Goal: Task Accomplishment & Management: Manage account settings

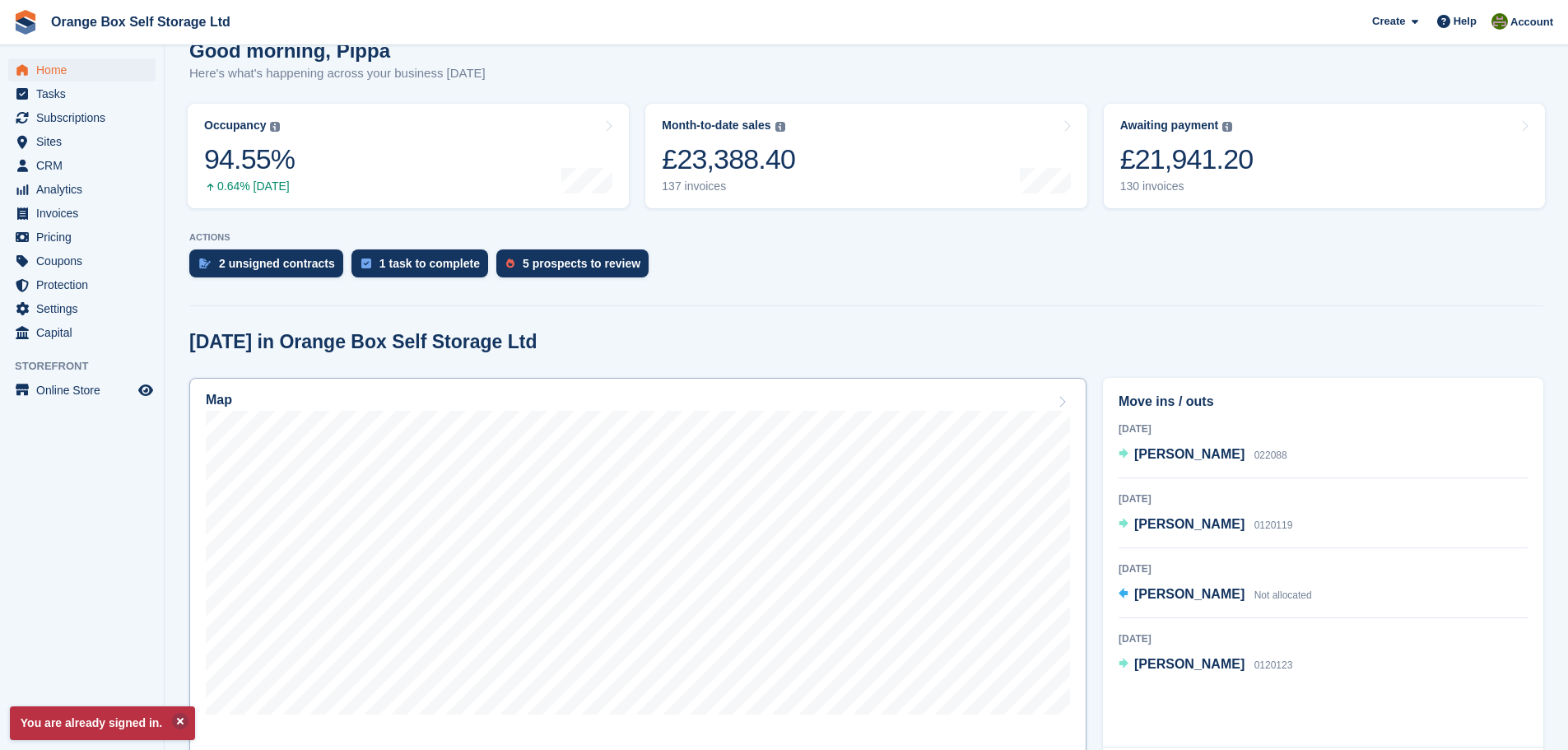
scroll to position [165, 0]
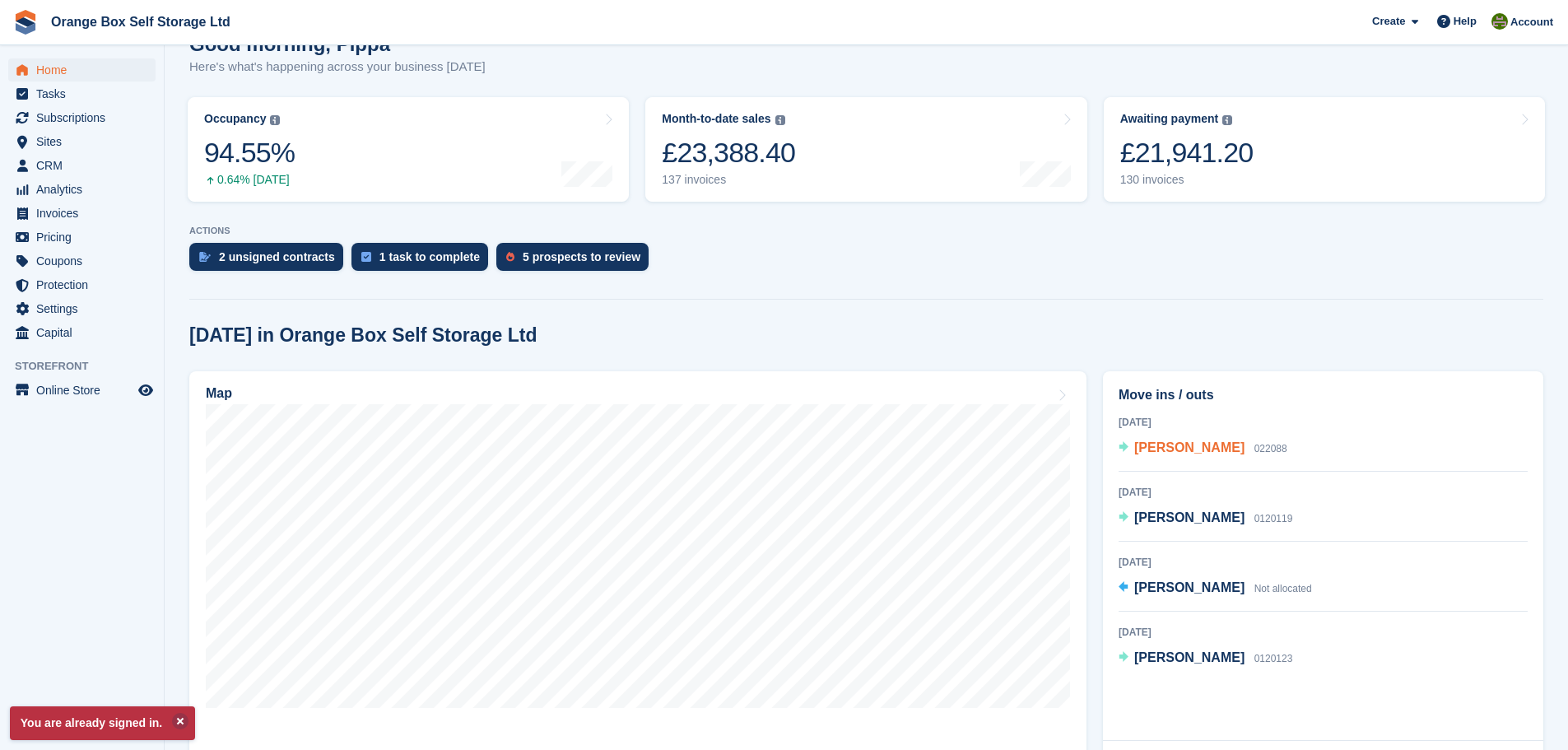
click at [1199, 445] on span "Chris Meldrum" at bounding box center [1190, 448] width 110 height 14
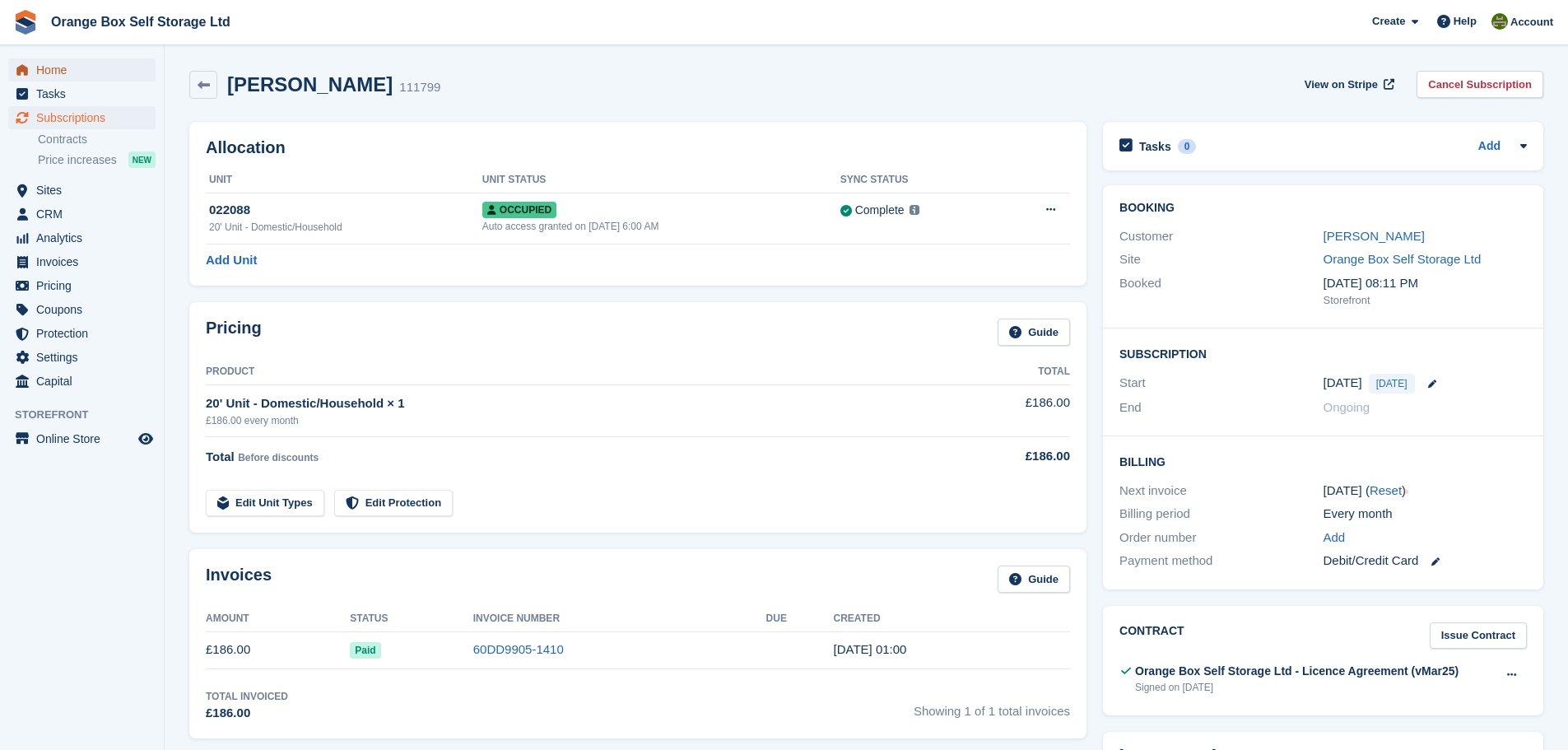
click at [87, 71] on span "Home" at bounding box center [85, 70] width 99 height 23
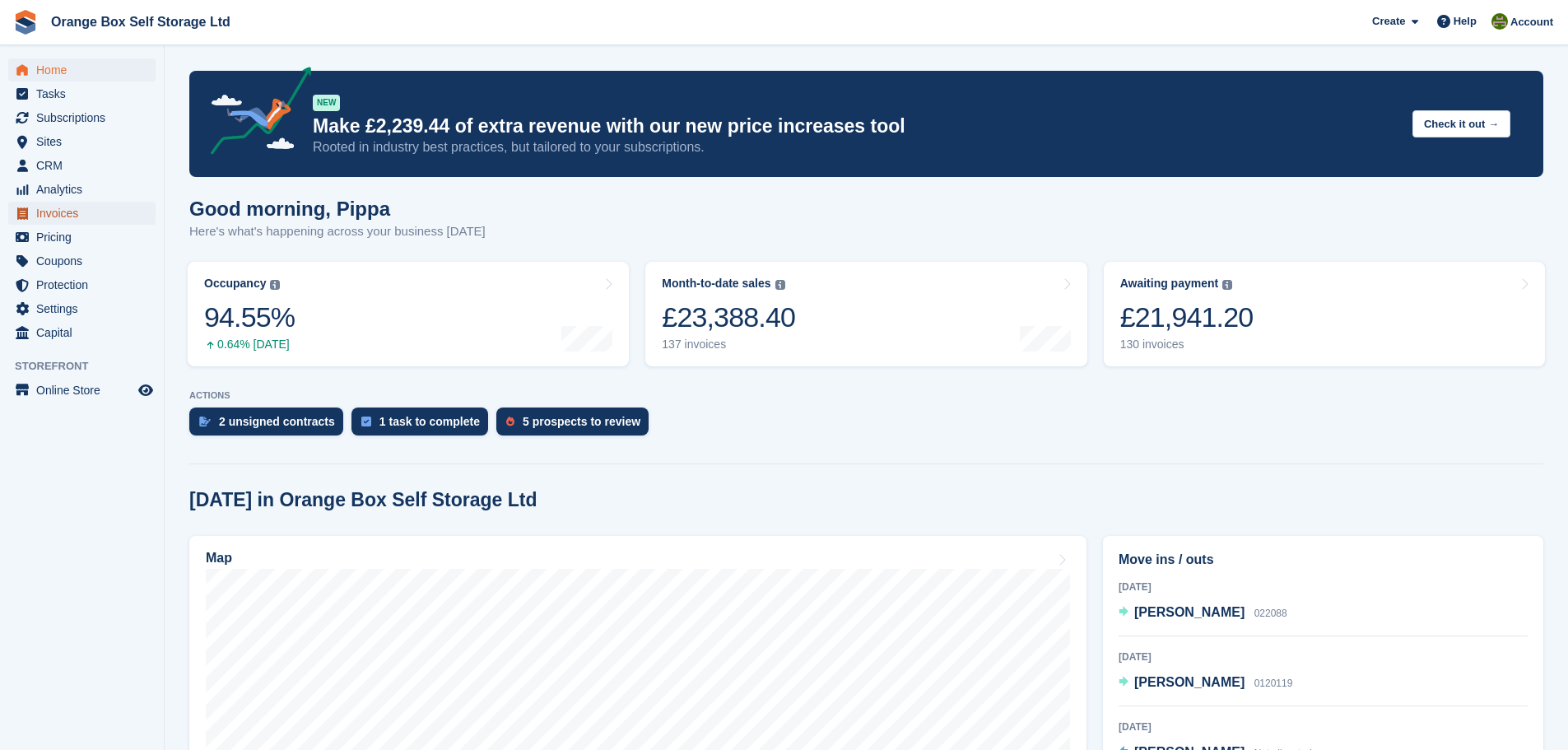
click at [82, 216] on span "Invoices" at bounding box center [85, 213] width 99 height 23
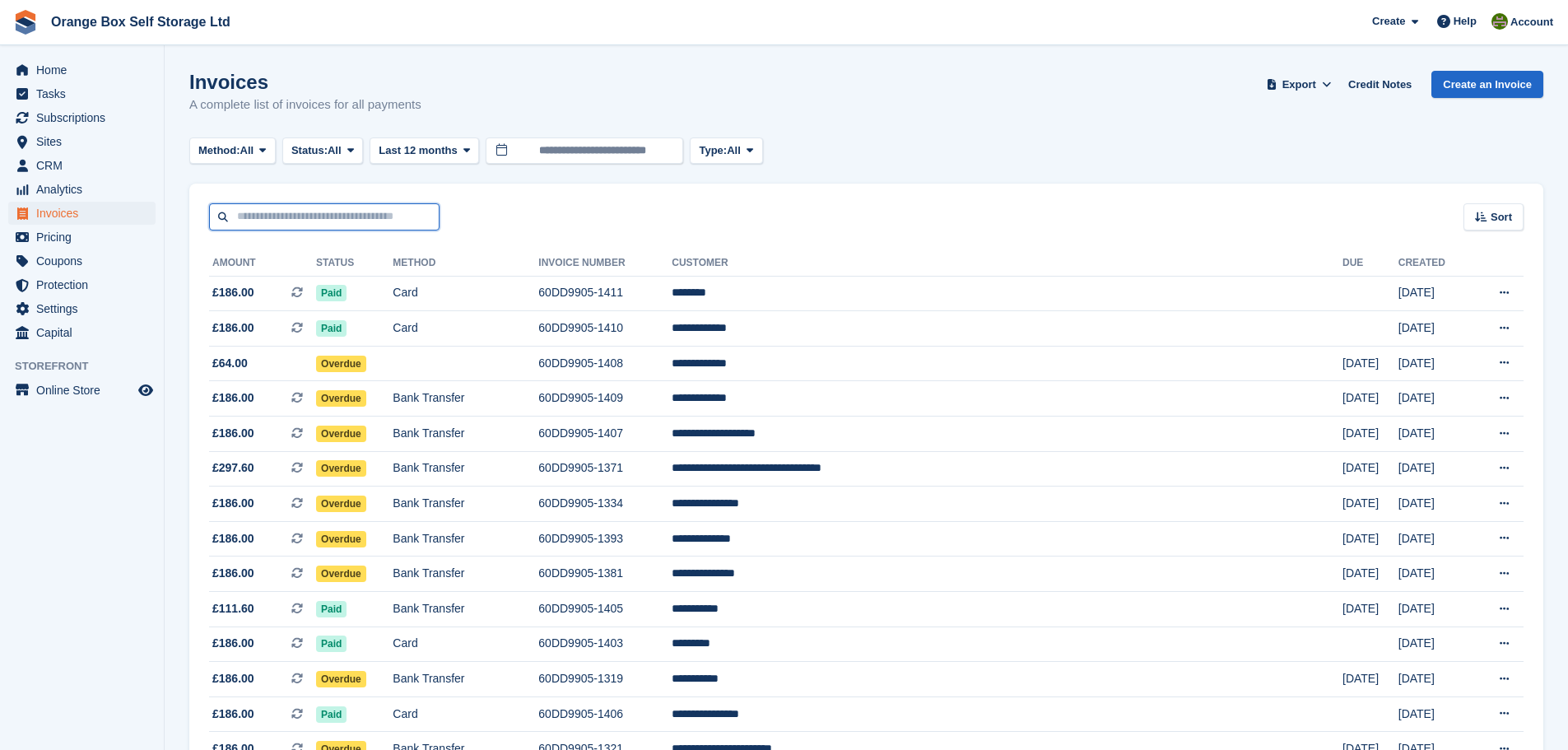
click at [378, 208] on input "text" at bounding box center [324, 216] width 230 height 27
type input "****"
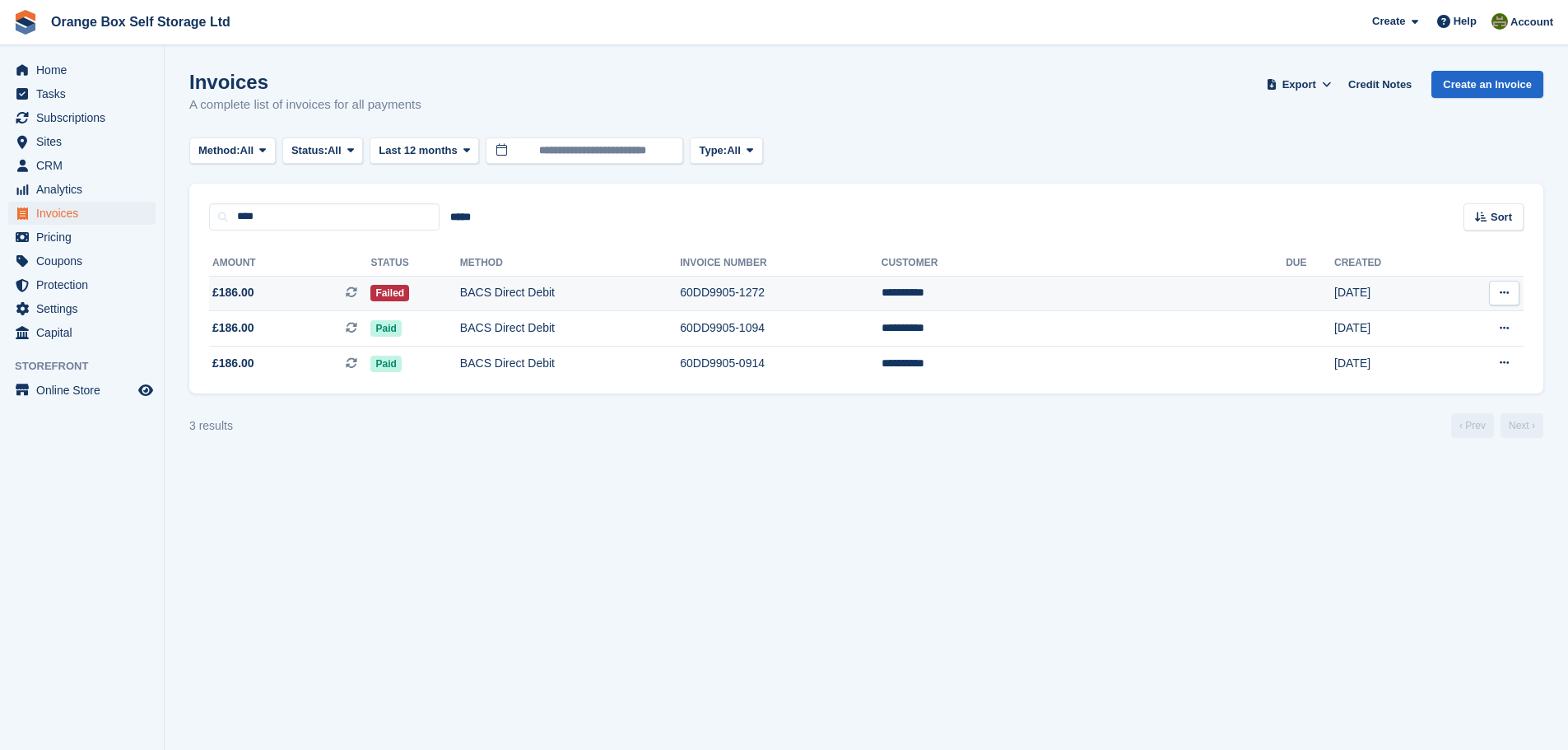
click at [881, 281] on td "60DD9905-1272" at bounding box center [780, 294] width 201 height 35
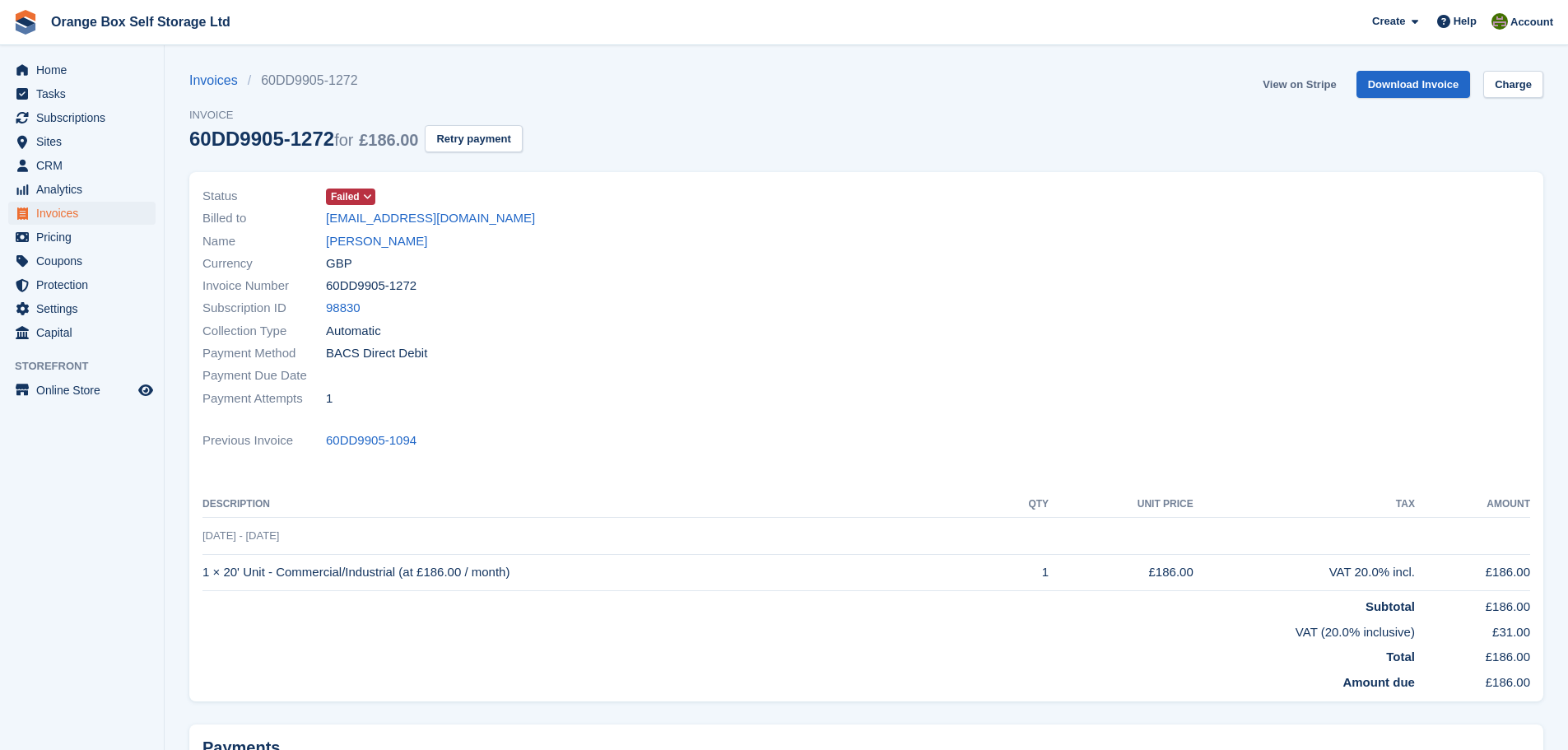
click at [1296, 87] on link "View on Stripe" at bounding box center [1299, 84] width 87 height 27
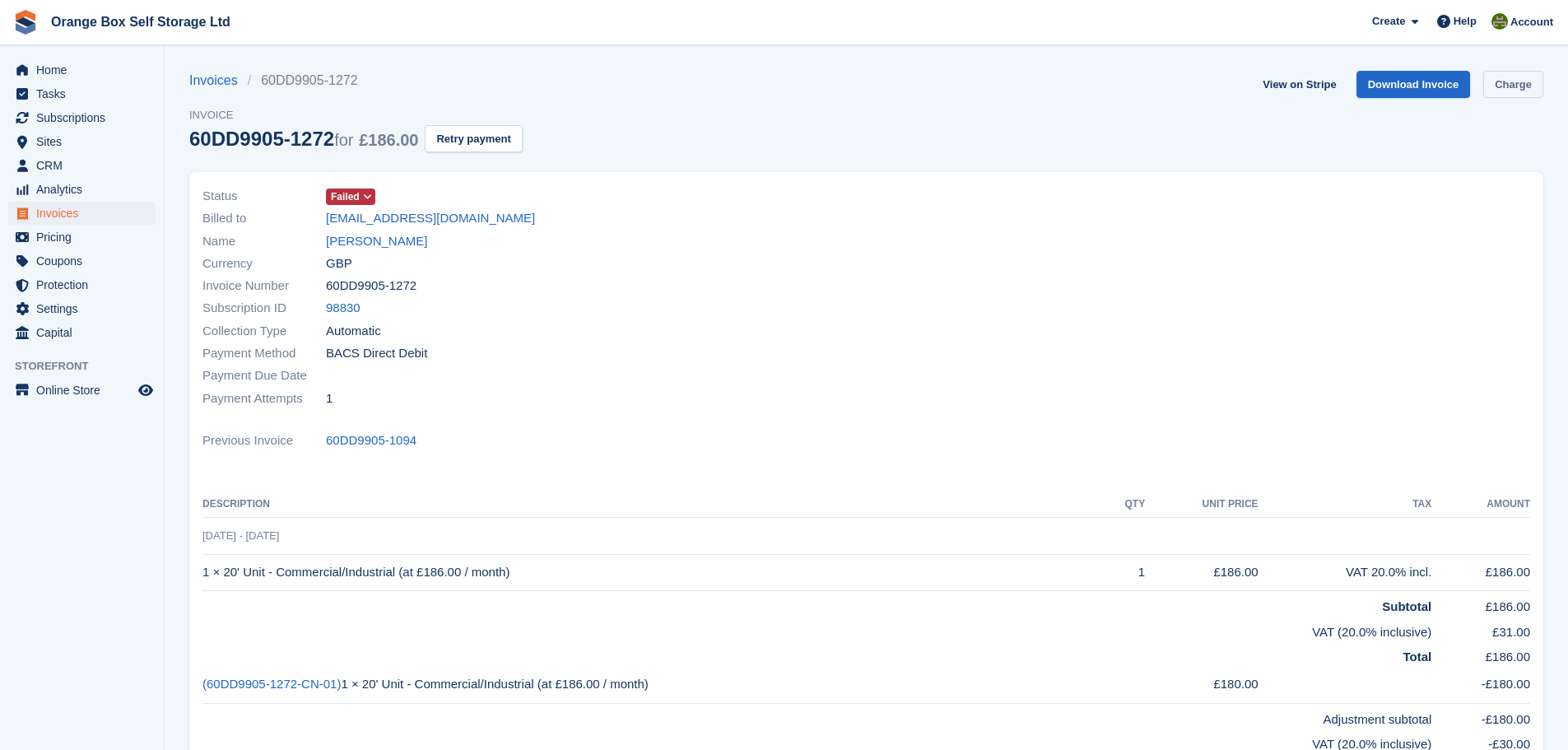
click at [1500, 88] on link "Charge" at bounding box center [1513, 84] width 60 height 27
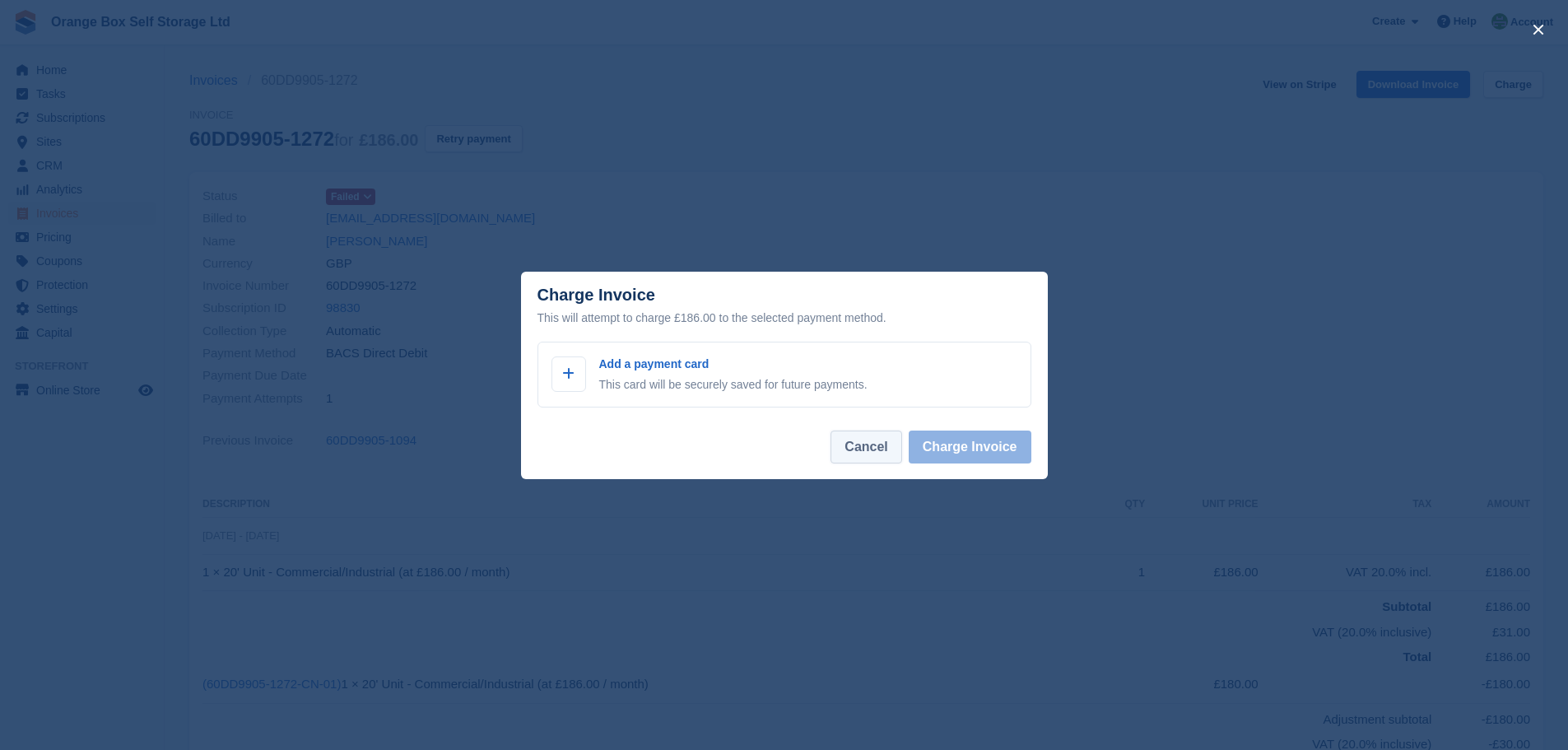
click at [876, 437] on button "Cancel" at bounding box center [865, 447] width 71 height 33
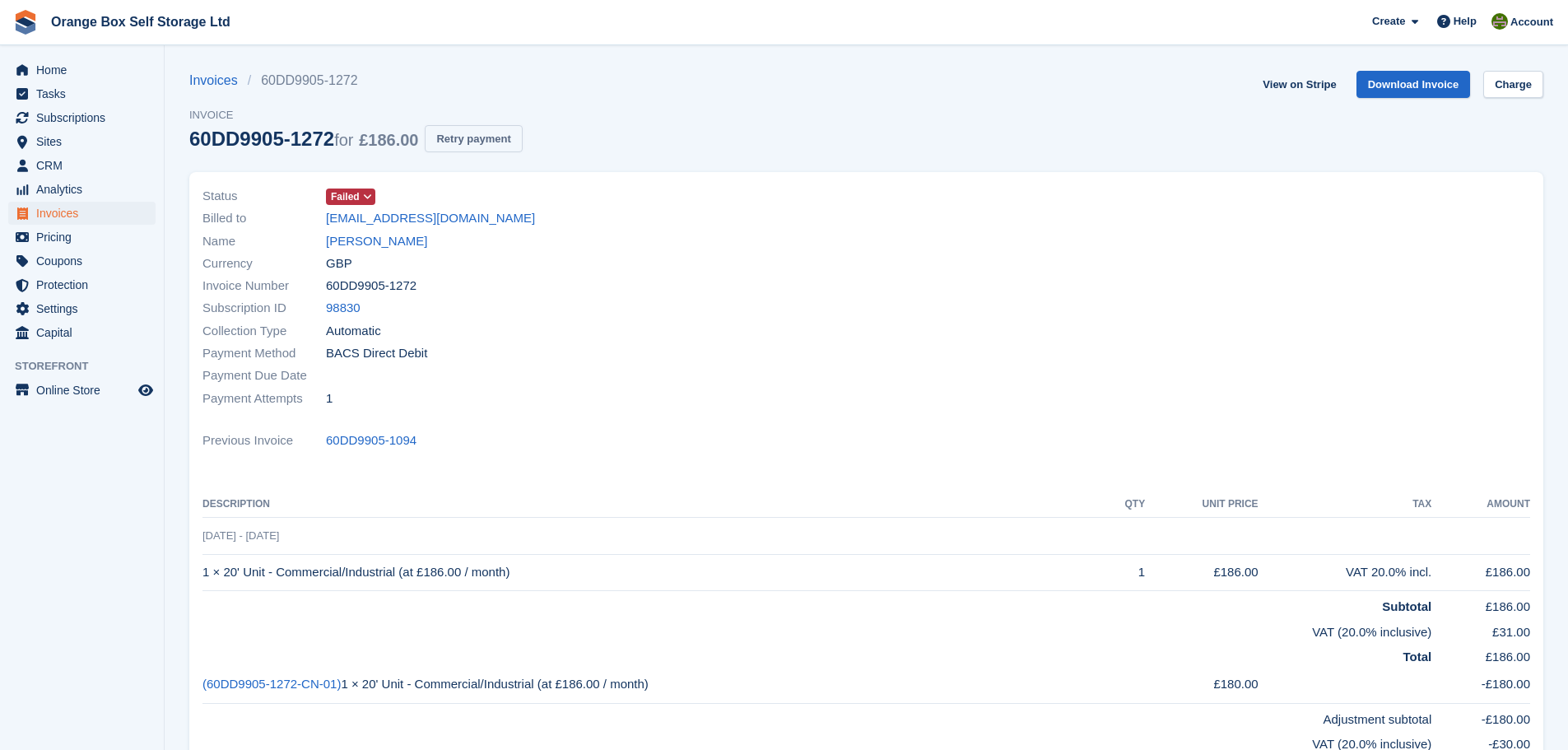
click at [449, 141] on button "Retry payment" at bounding box center [473, 138] width 97 height 27
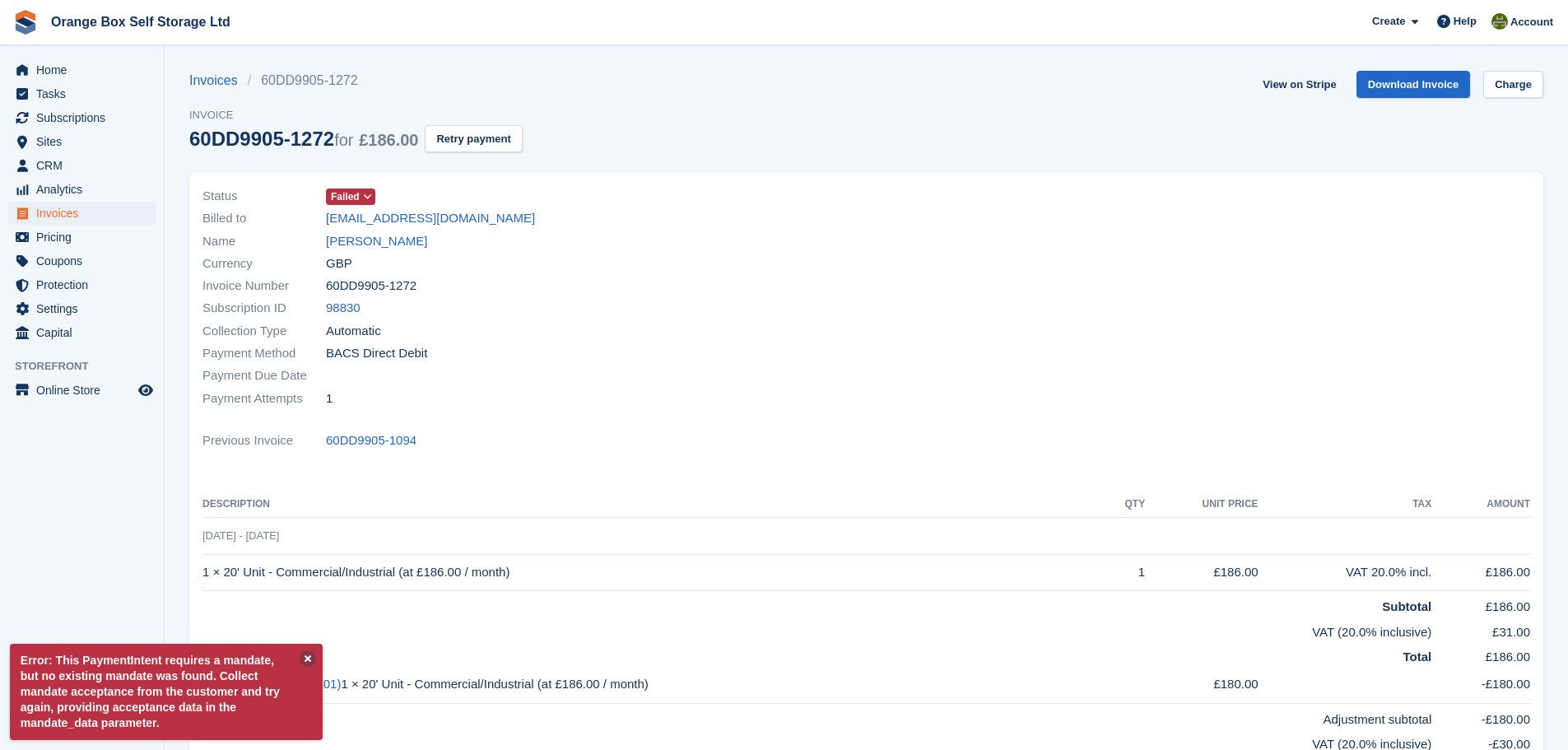
click at [307, 663] on button at bounding box center [307, 658] width 17 height 17
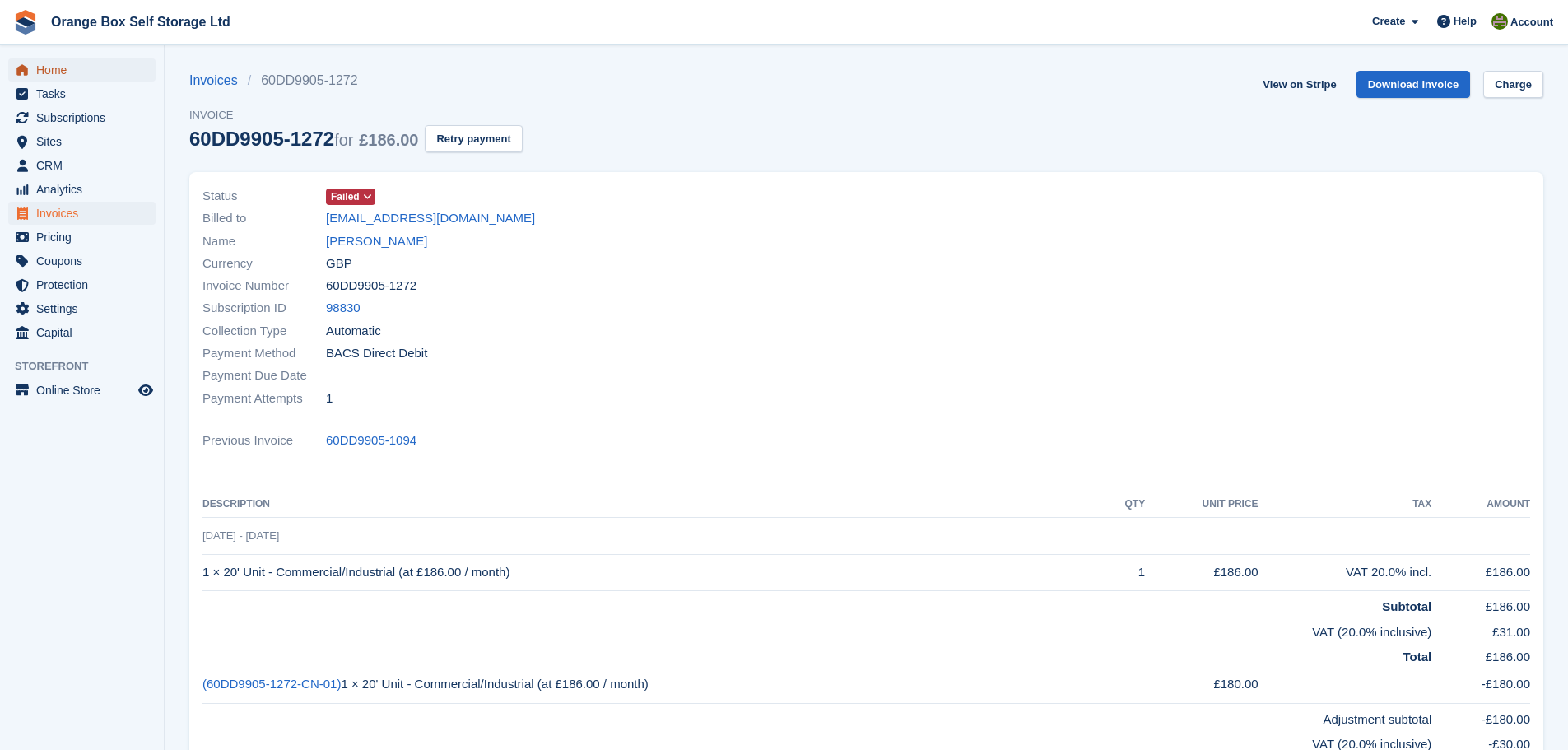
click at [61, 75] on span "Home" at bounding box center [85, 70] width 99 height 23
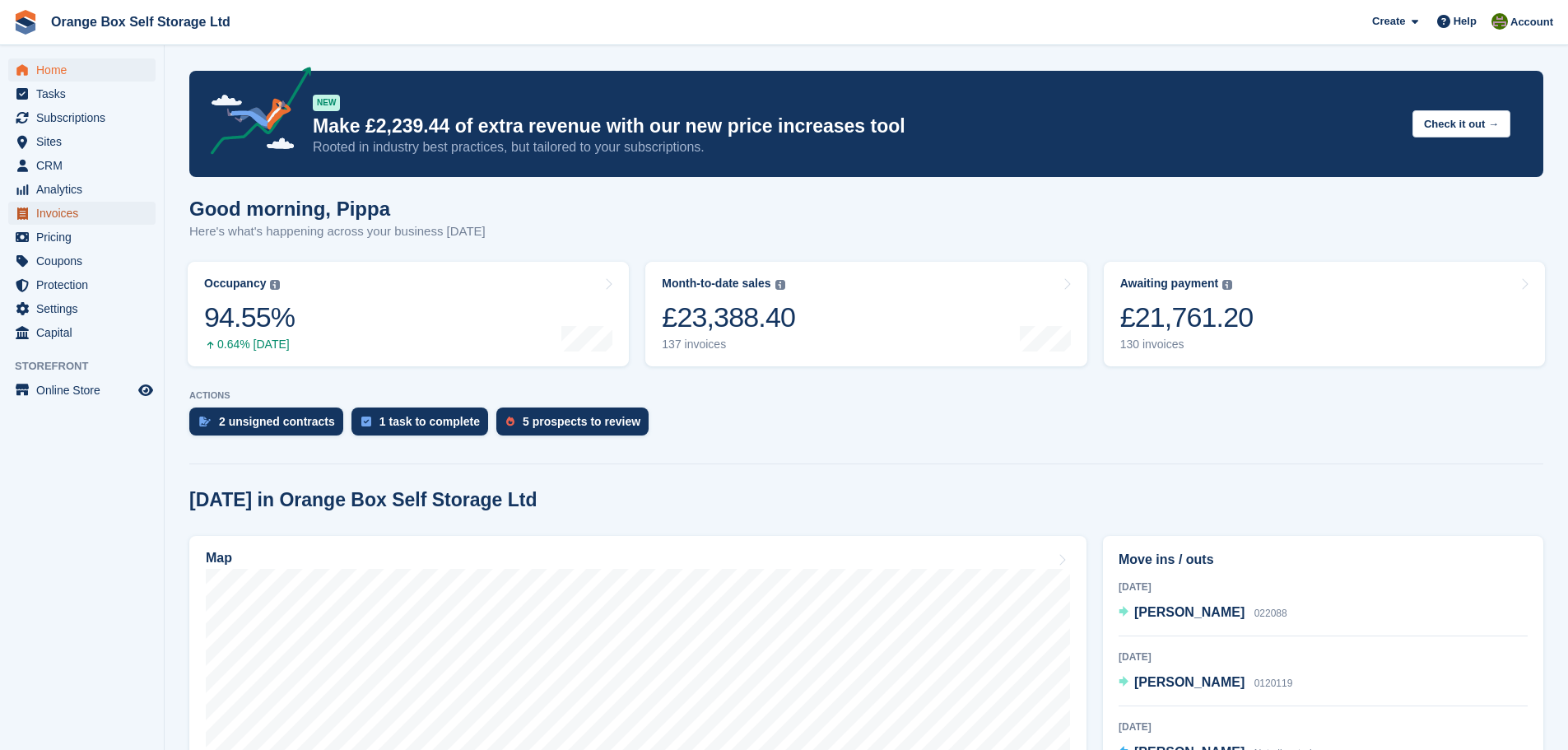
click at [69, 212] on span "Invoices" at bounding box center [85, 213] width 99 height 23
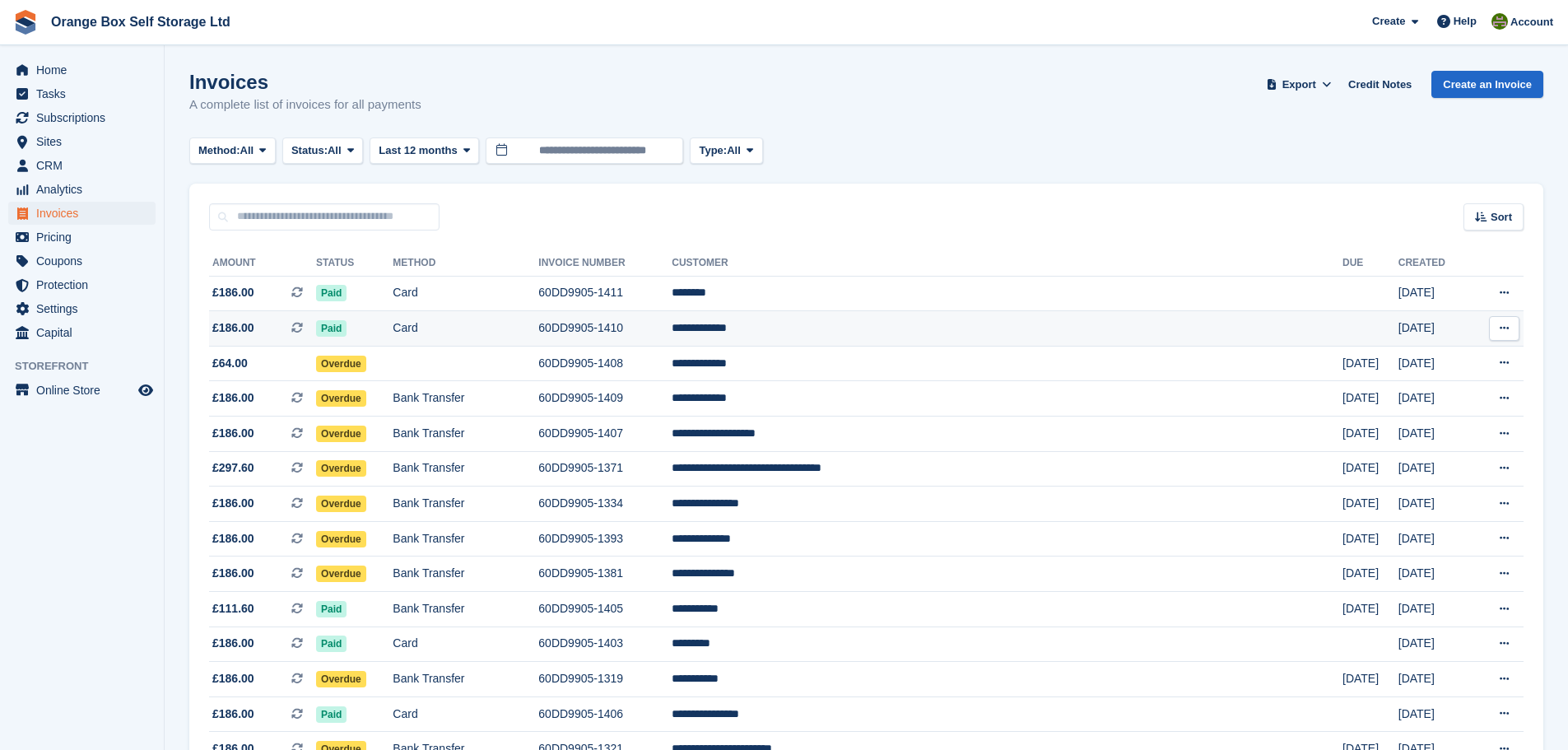
click at [919, 323] on td "**********" at bounding box center [1007, 329] width 671 height 35
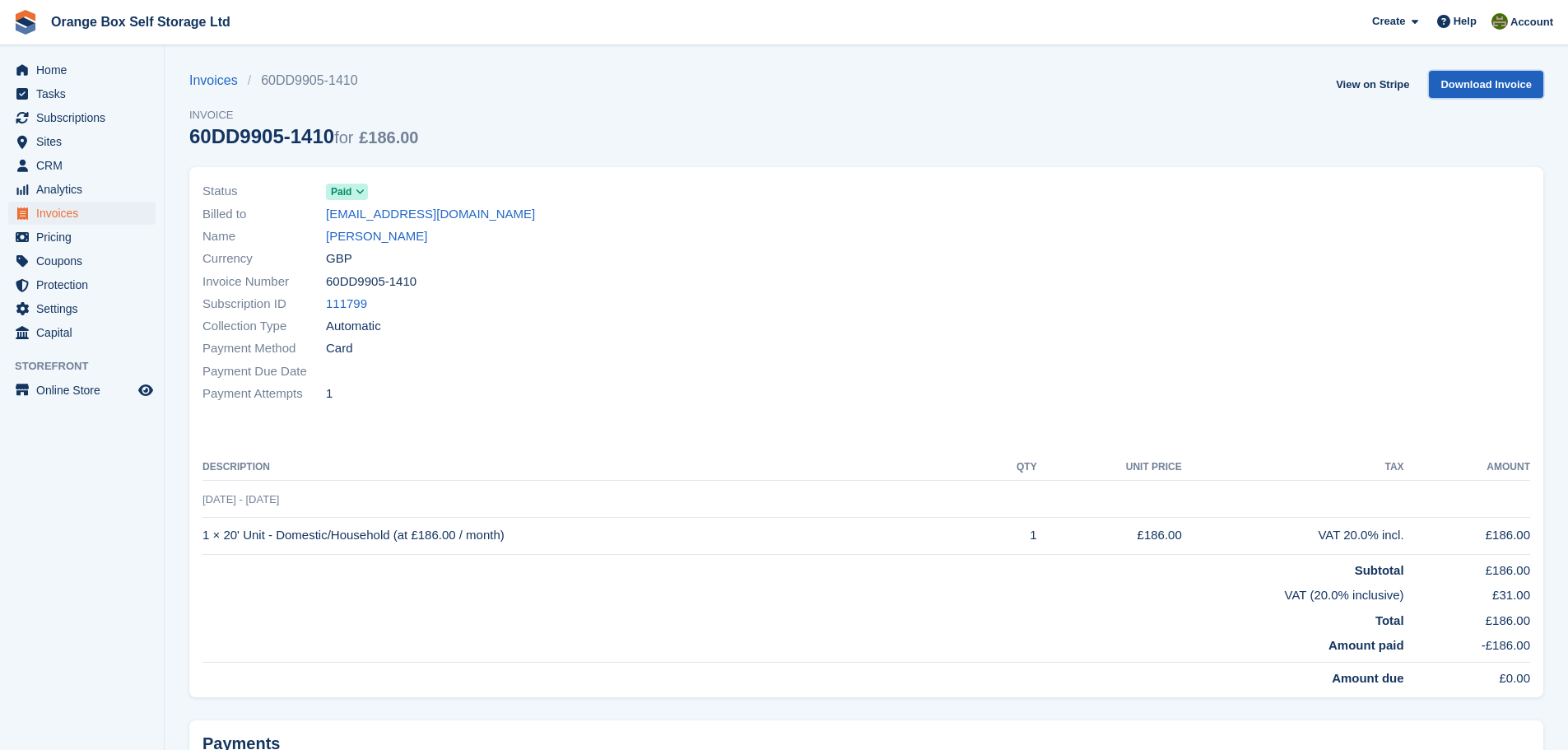
click at [1515, 84] on link "Download Invoice" at bounding box center [1486, 84] width 115 height 27
click at [93, 74] on span "Home" at bounding box center [85, 70] width 99 height 23
click at [81, 161] on span "CRM" at bounding box center [85, 166] width 99 height 23
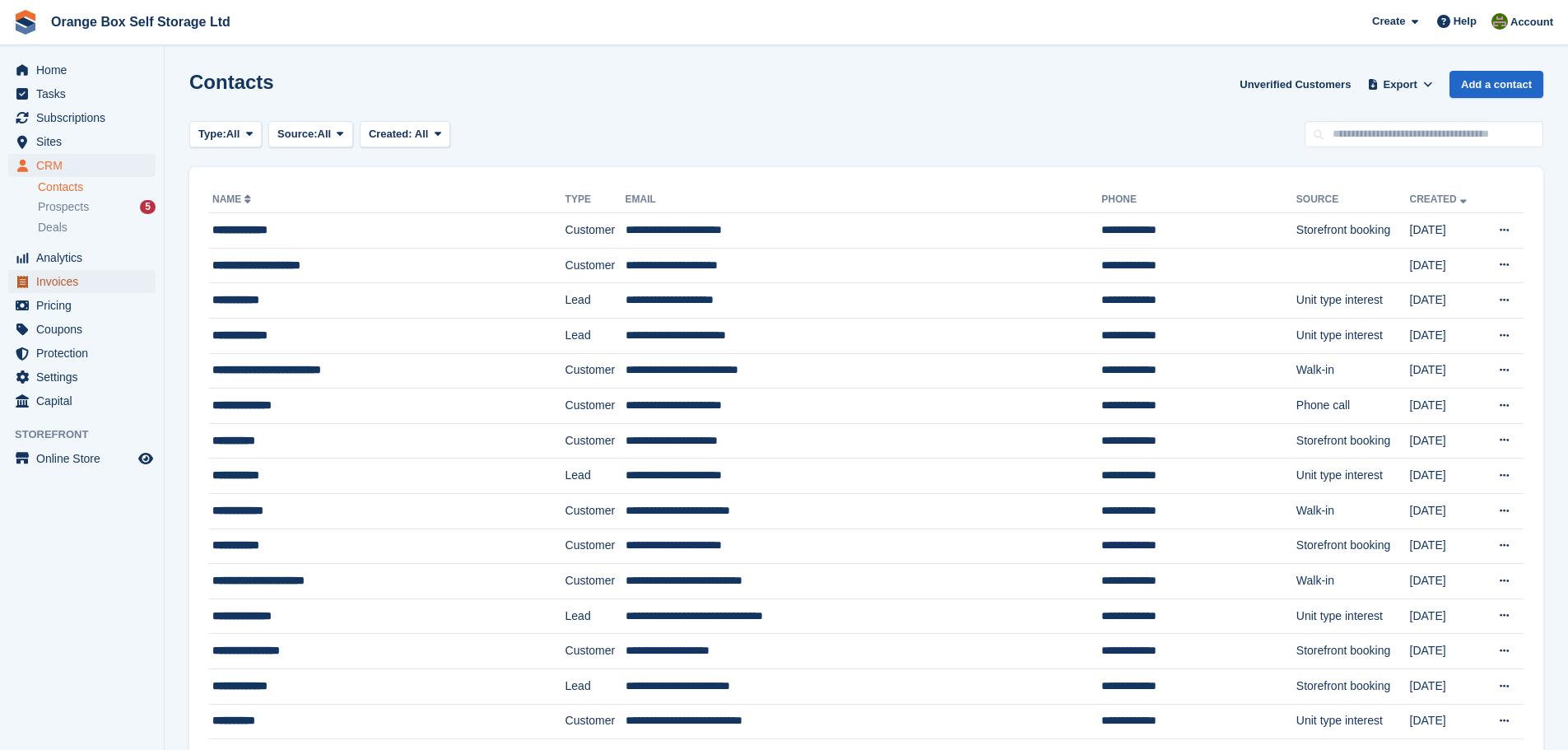
click at [83, 282] on span "Invoices" at bounding box center [85, 281] width 99 height 23
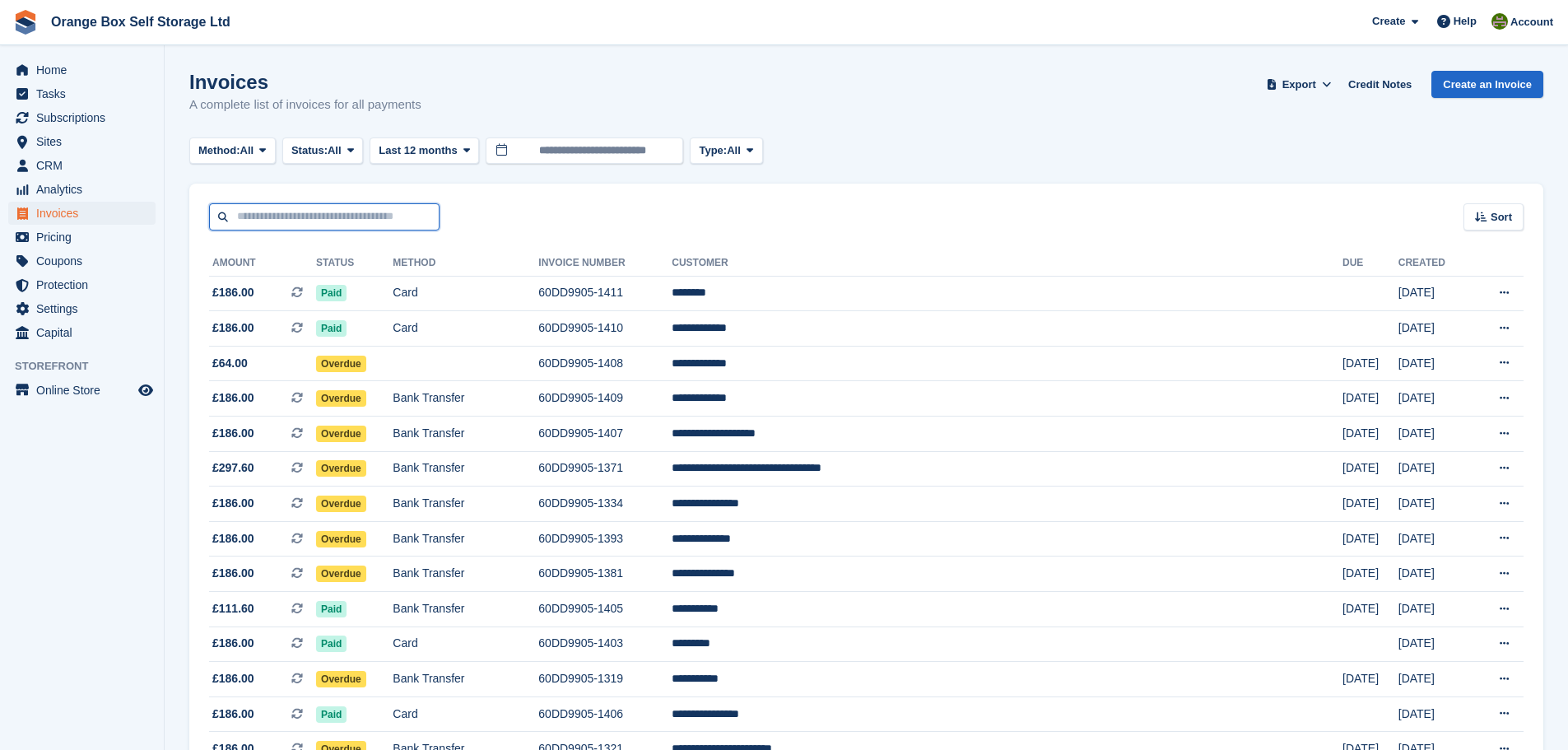
click at [241, 223] on input "text" at bounding box center [324, 216] width 230 height 27
type input "***"
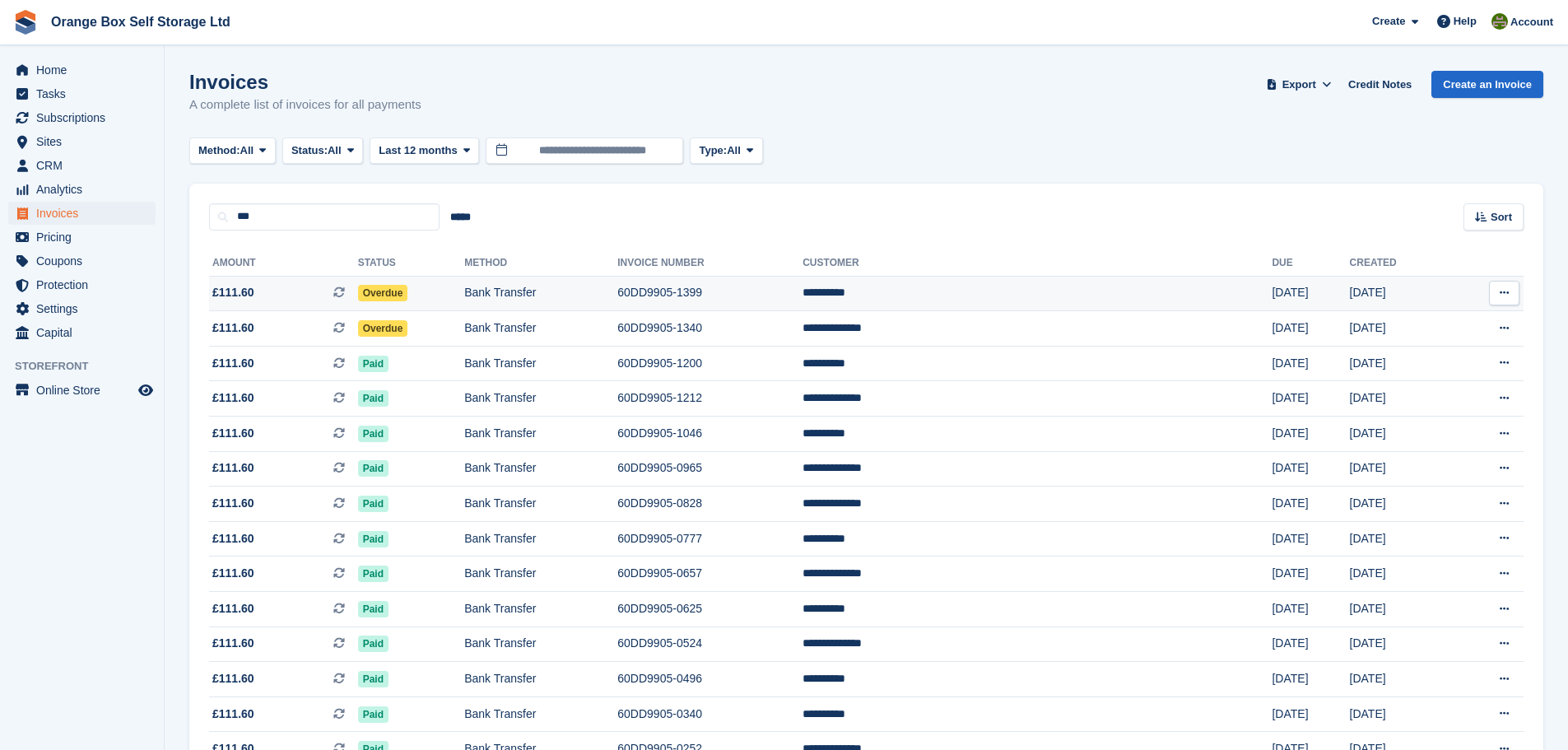
click at [618, 296] on td "Bank Transfer" at bounding box center [540, 294] width 153 height 35
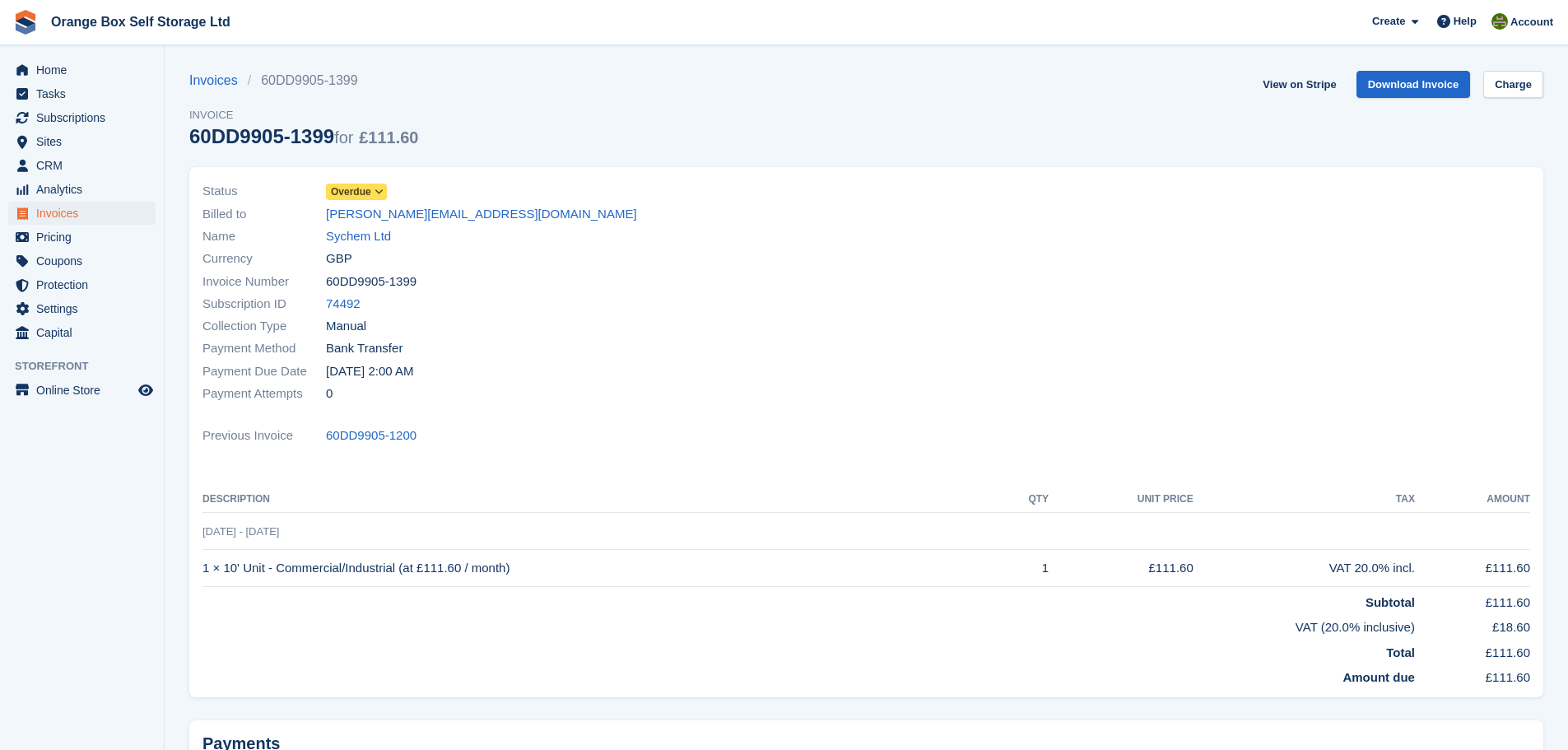
click at [363, 199] on span "Overdue" at bounding box center [351, 191] width 40 height 15
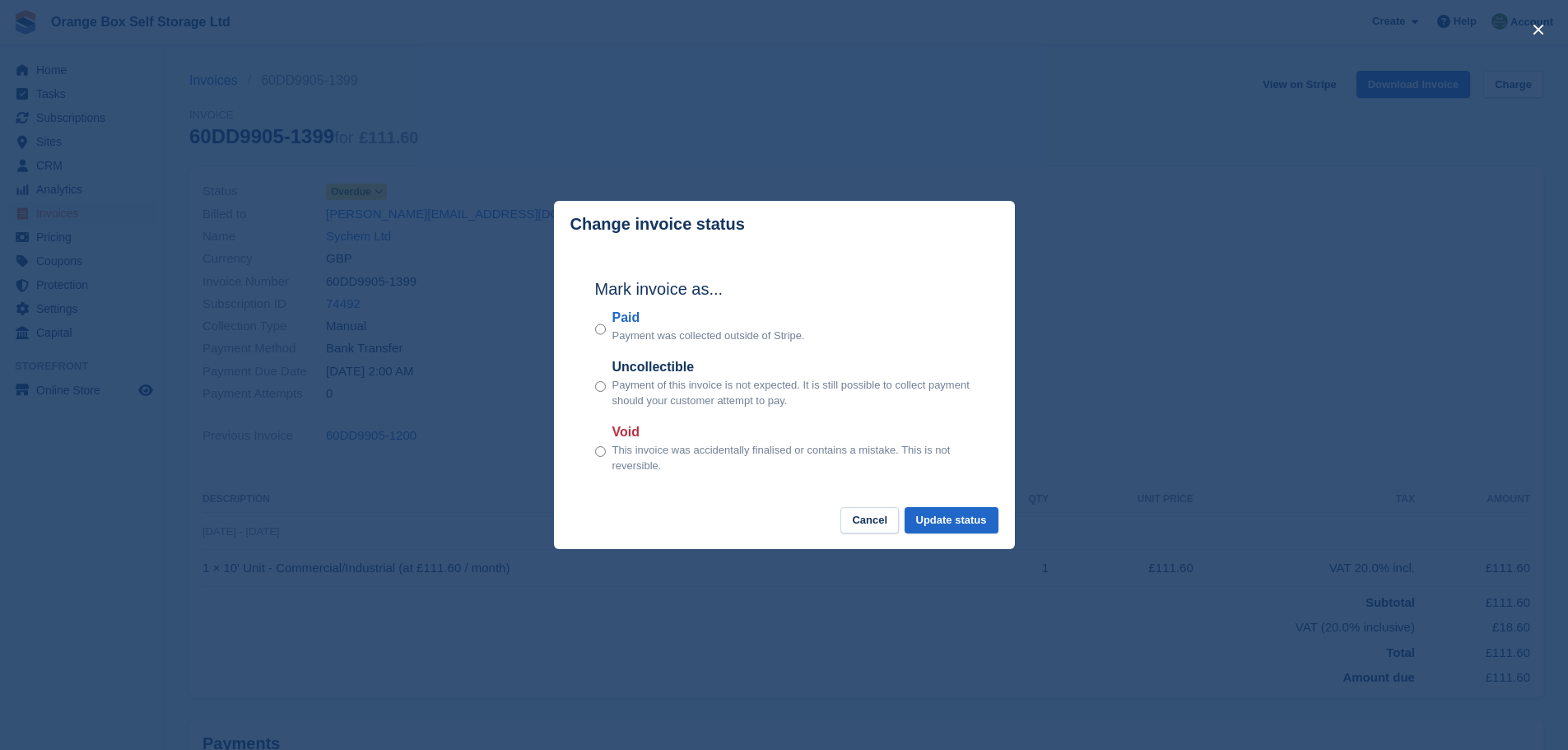
click at [633, 318] on label "Paid" at bounding box center [709, 317] width 193 height 20
click at [957, 518] on button "Update status" at bounding box center [951, 520] width 94 height 27
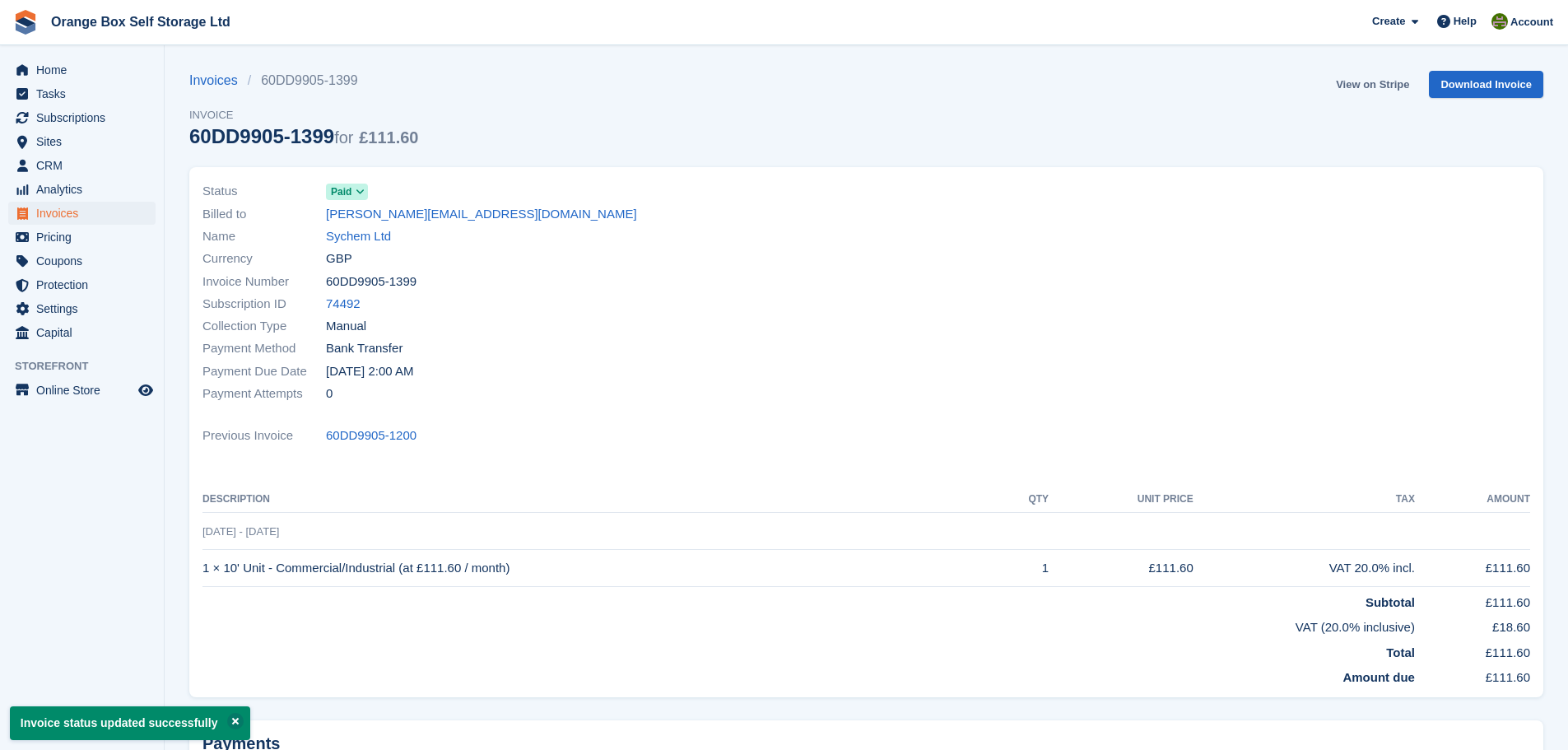
click at [1382, 75] on link "View on Stripe" at bounding box center [1373, 84] width 87 height 27
